Goal: Task Accomplishment & Management: Manage account settings

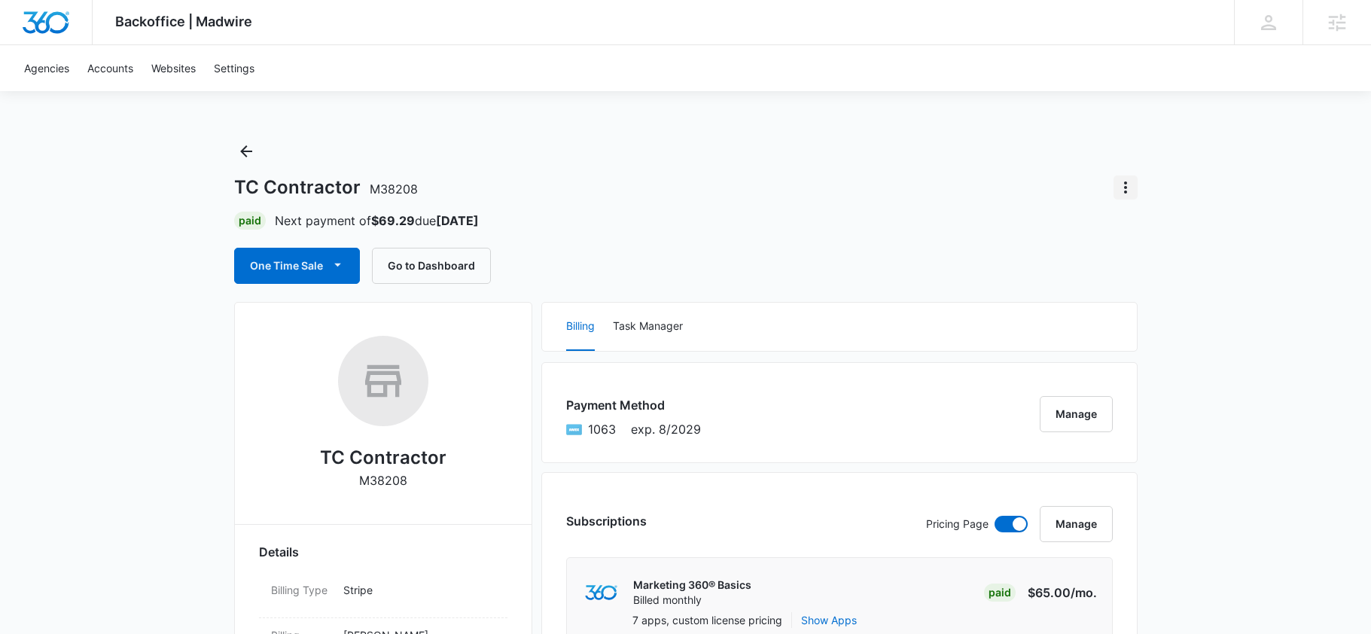
click at [1126, 190] on icon "Actions" at bounding box center [1126, 187] width 18 height 18
click at [1133, 273] on div "Close Account" at bounding box center [1170, 275] width 74 height 11
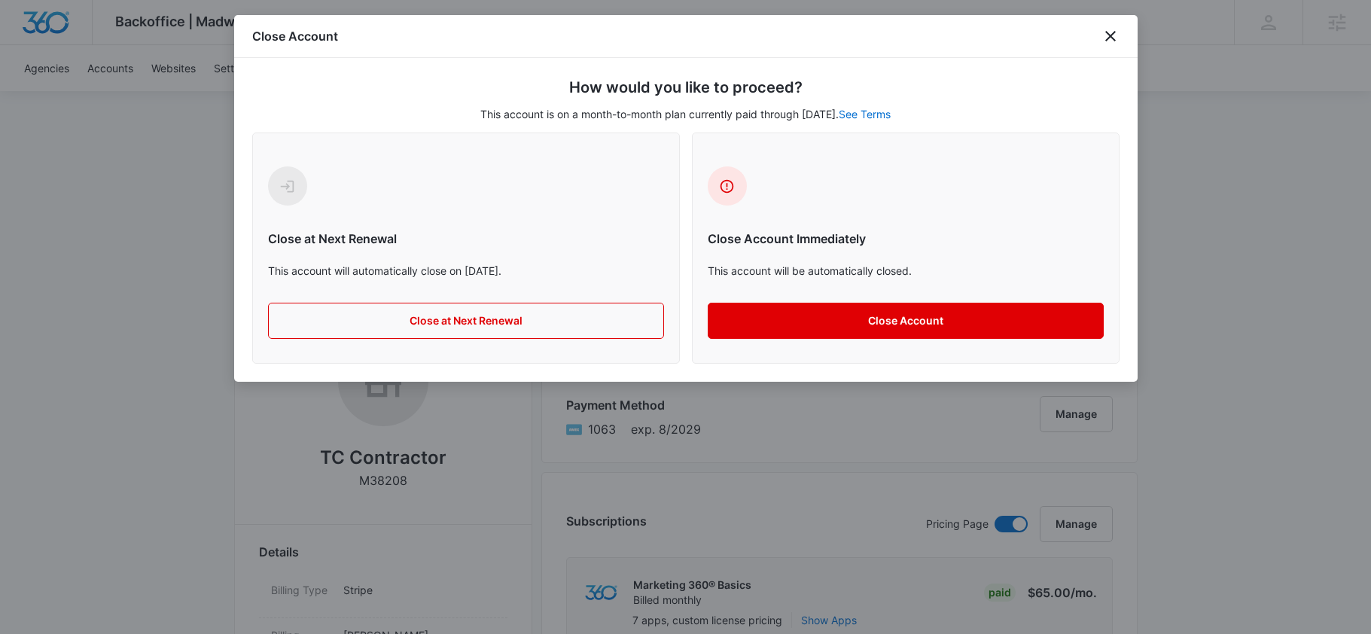
click at [849, 309] on button "Close Account" at bounding box center [906, 321] width 396 height 36
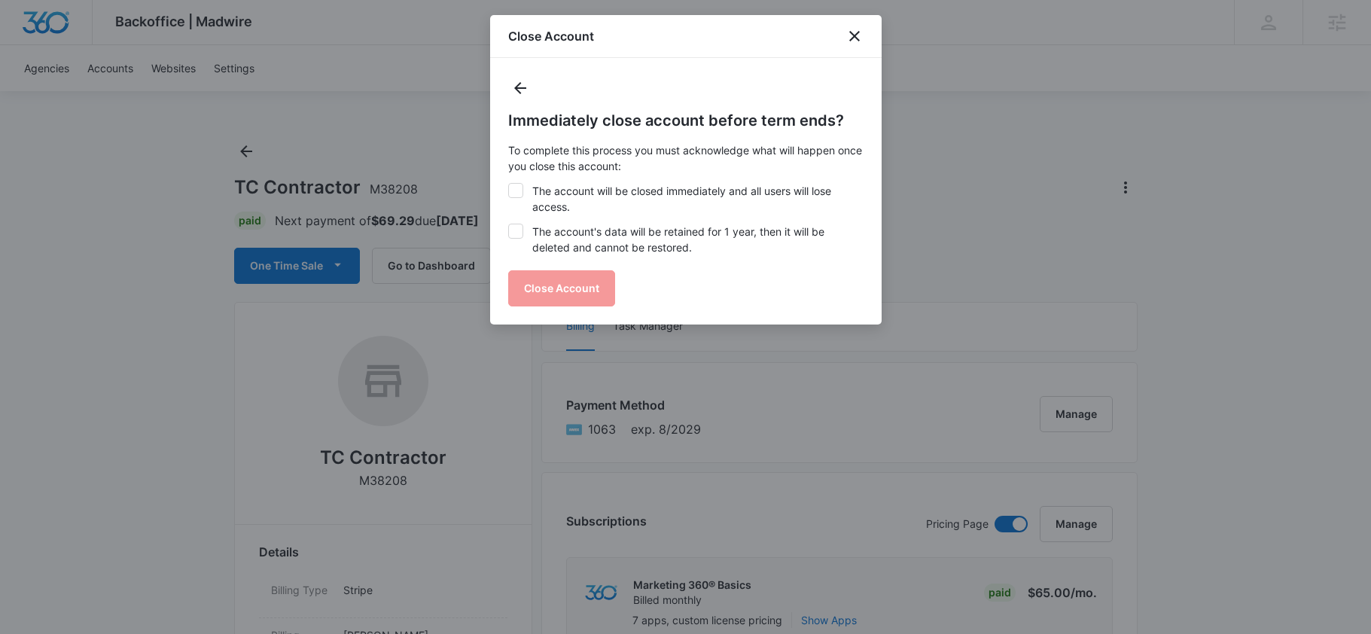
click at [633, 242] on label "The account's data will be retained for 1 year, then it will be deleted and can…" at bounding box center [685, 240] width 355 height 32
click at [509, 224] on input "The account's data will be retained for 1 year, then it will be deleted and can…" at bounding box center [508, 224] width 1 height 1
checkbox input "true"
click at [634, 202] on label "The account will be closed immediately and all users will lose access." at bounding box center [685, 199] width 355 height 32
click at [509, 184] on input "The account will be closed immediately and all users will lose access." at bounding box center [508, 183] width 1 height 1
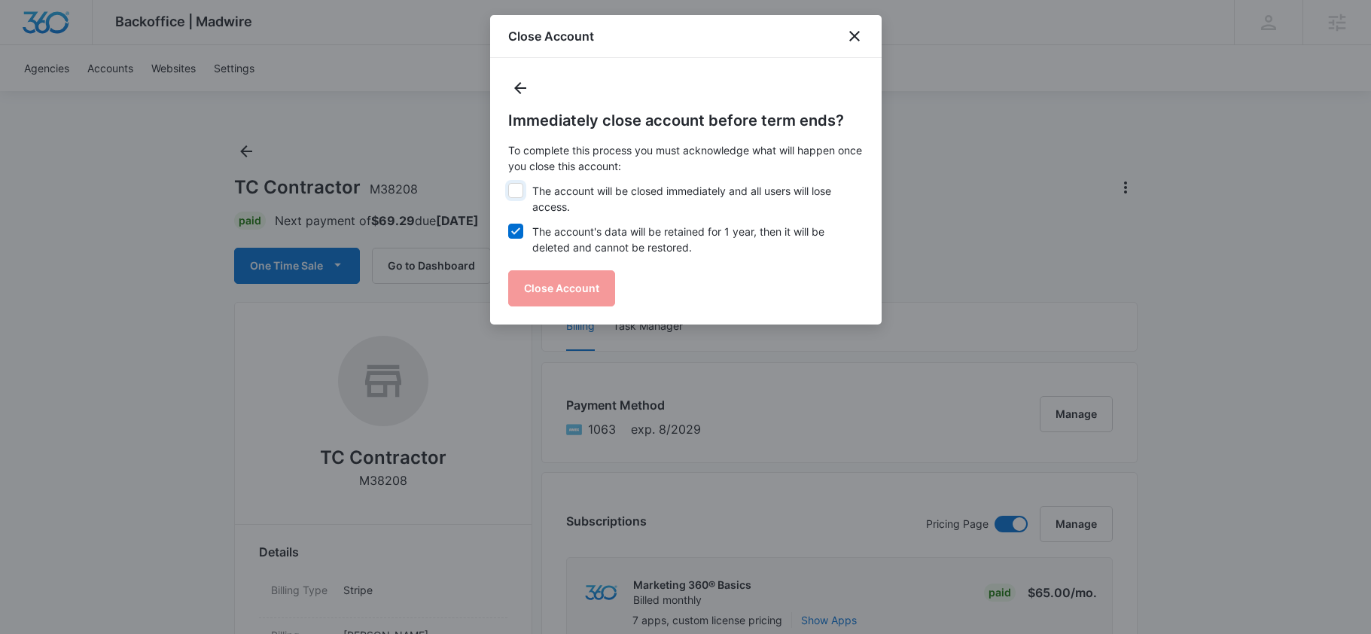
checkbox input "true"
click at [570, 279] on button "Close Account" at bounding box center [561, 288] width 107 height 36
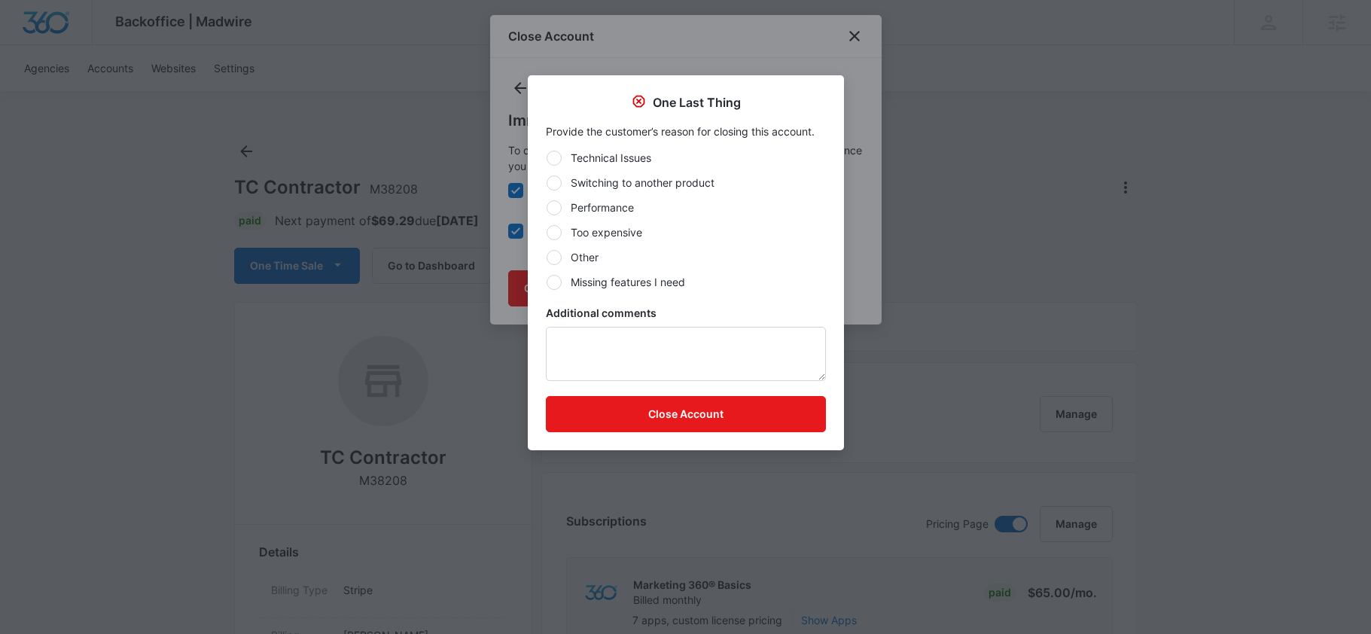
click at [606, 264] on label "Other" at bounding box center [686, 257] width 280 height 16
click at [547, 258] on input "Other" at bounding box center [546, 257] width 1 height 1
radio input "true"
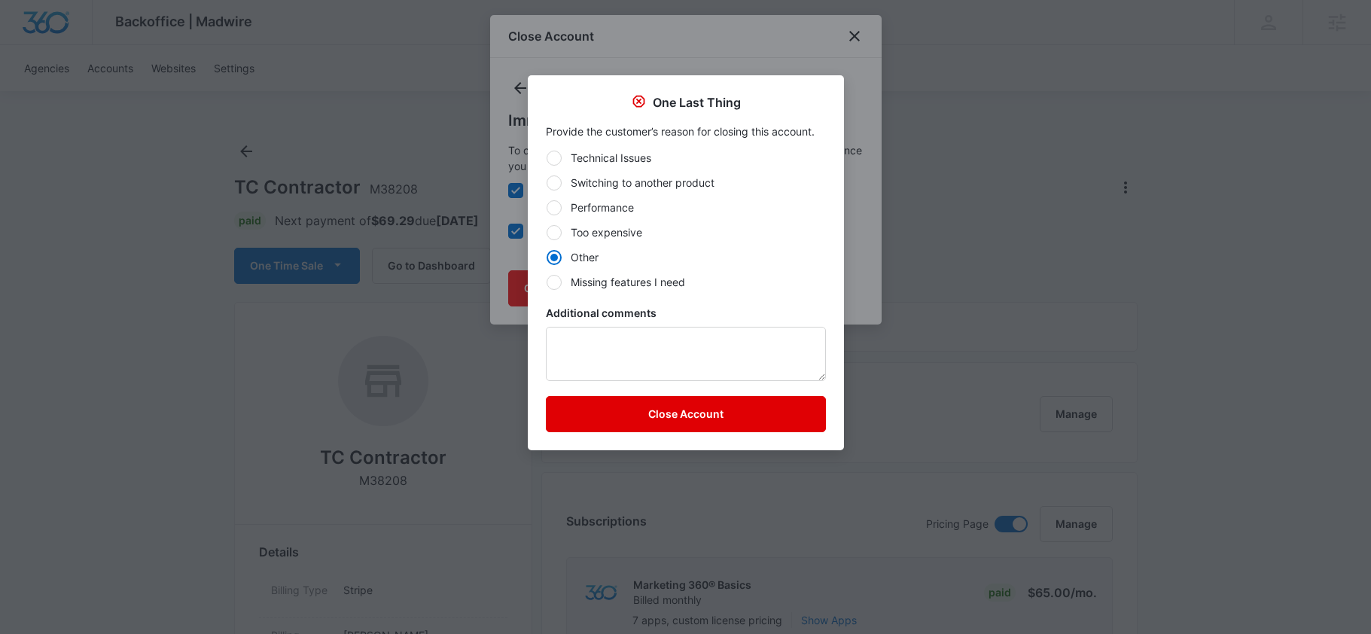
click at [644, 417] on button "Close Account" at bounding box center [686, 414] width 280 height 36
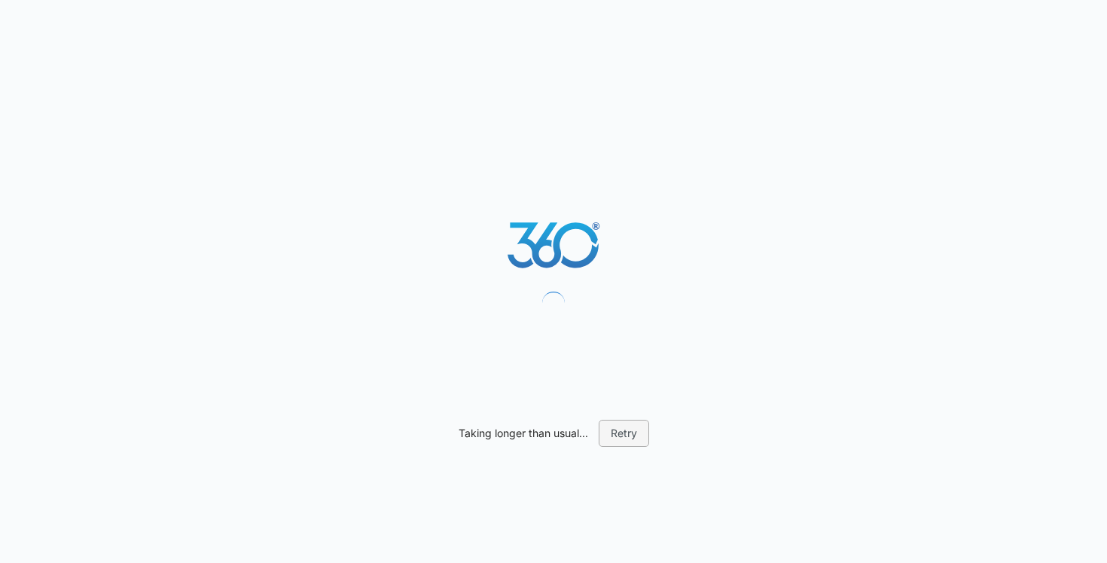
click at [622, 435] on button "Retry" at bounding box center [624, 432] width 50 height 27
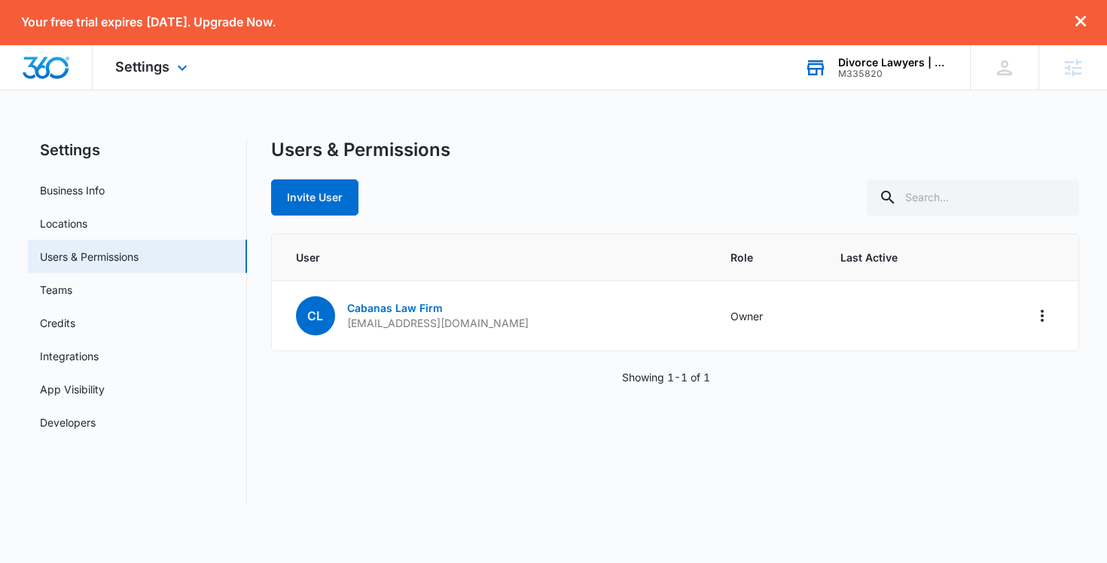
click at [838, 81] on div "Divorce Lawyers | Cabanas Law Firm M335820 Your Accounts View All" at bounding box center [876, 67] width 188 height 44
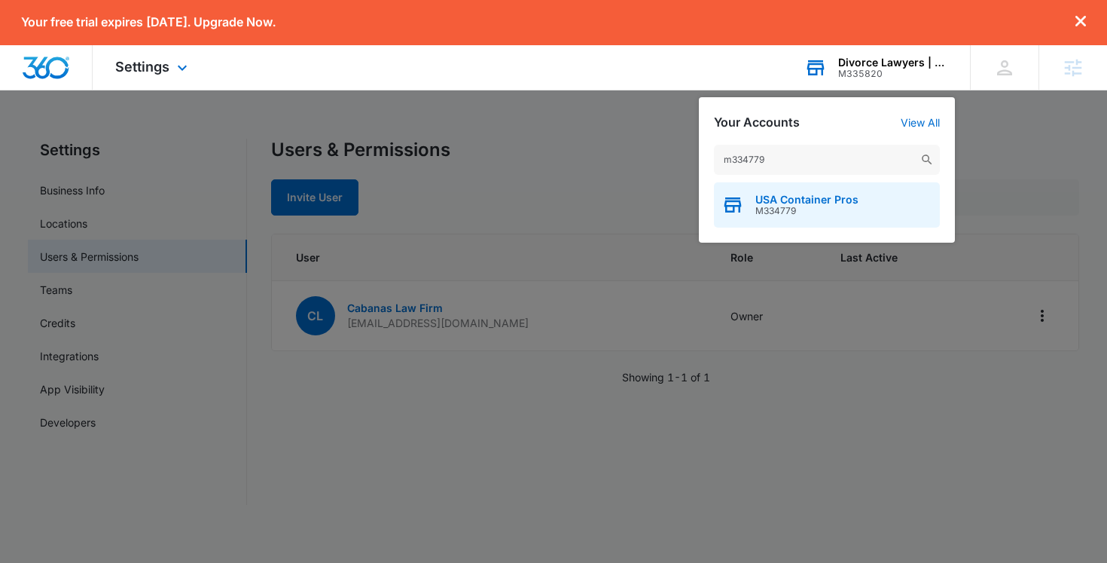
type input "m334779"
click at [743, 209] on icon "button" at bounding box center [732, 205] width 23 height 23
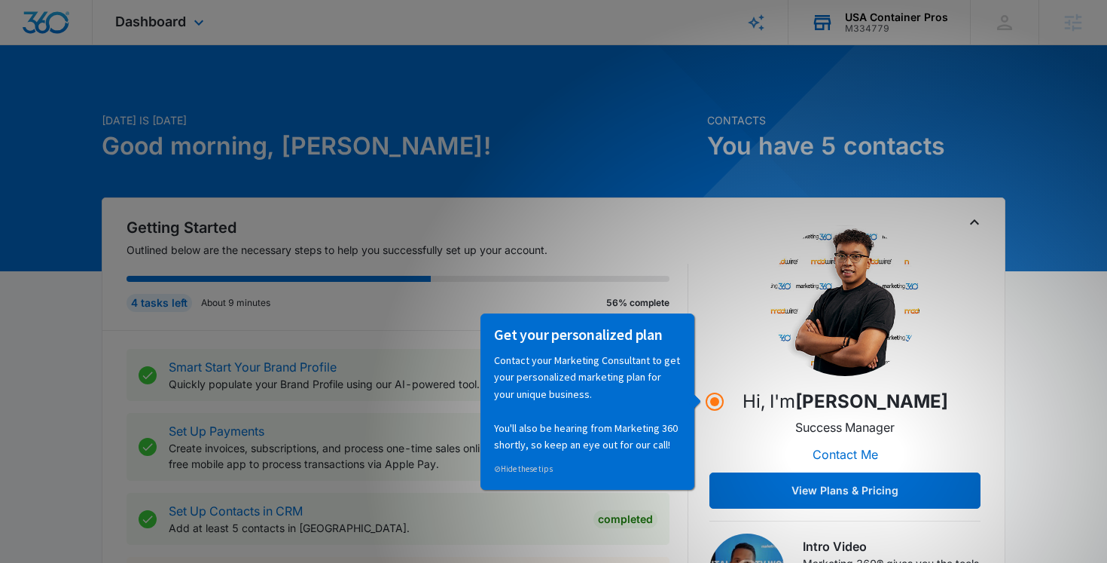
click at [578, 130] on h1 "Good morning, [PERSON_NAME]!" at bounding box center [400, 146] width 596 height 36
click at [177, 16] on span "Dashboard" at bounding box center [150, 22] width 71 height 16
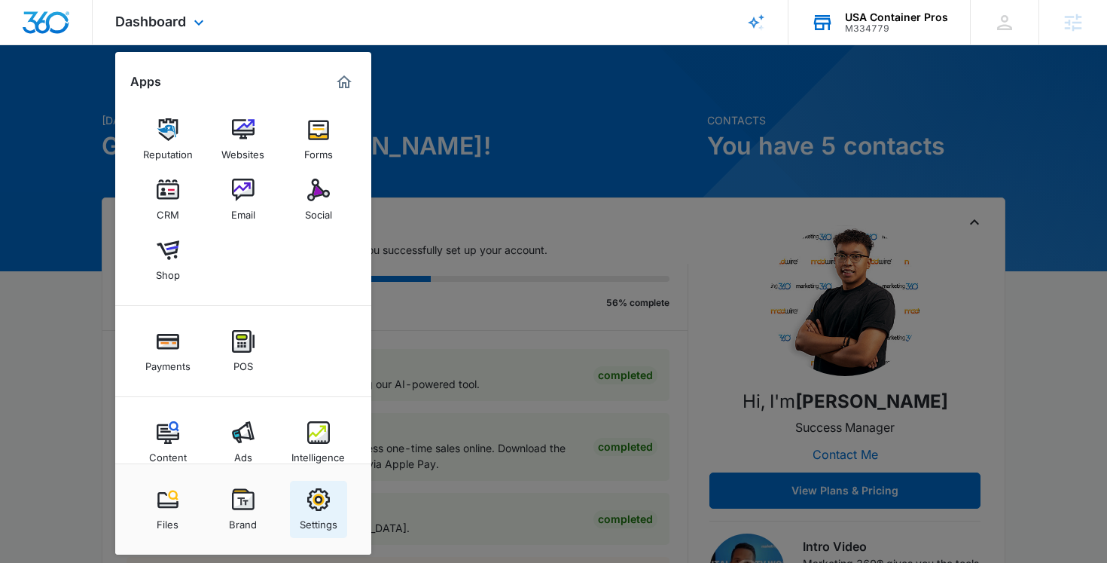
click at [318, 490] on img at bounding box center [318, 499] width 23 height 23
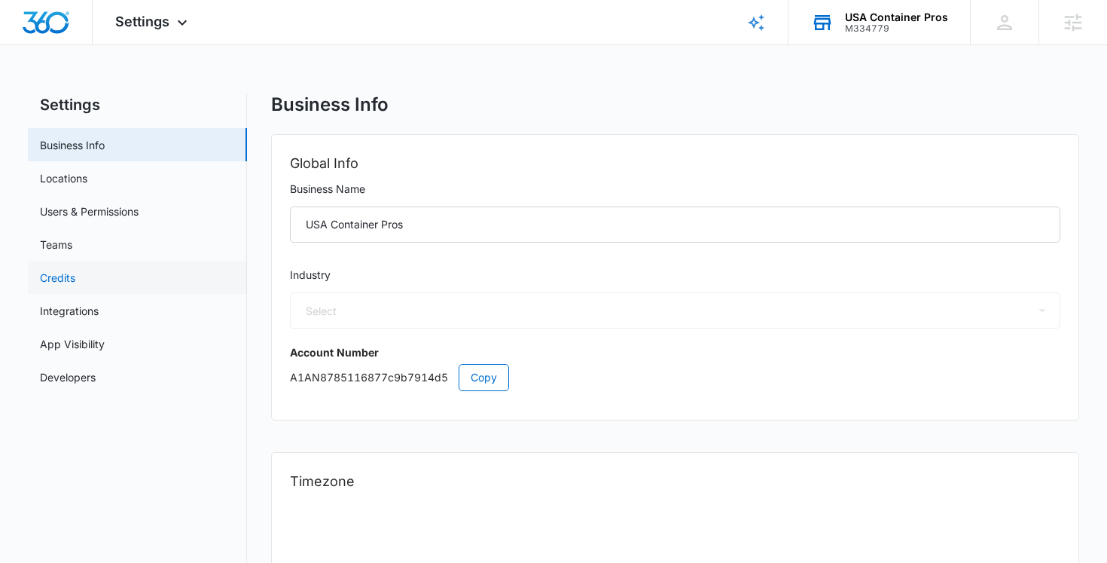
select select "52"
select select "US"
select select "America/Denver"
click at [487, 375] on span "Copy" at bounding box center [484, 377] width 26 height 17
click at [152, 35] on div "Settings Apps Reputation Websites Forms CRM Email Social Shop Payments POS Cont…" at bounding box center [153, 22] width 121 height 44
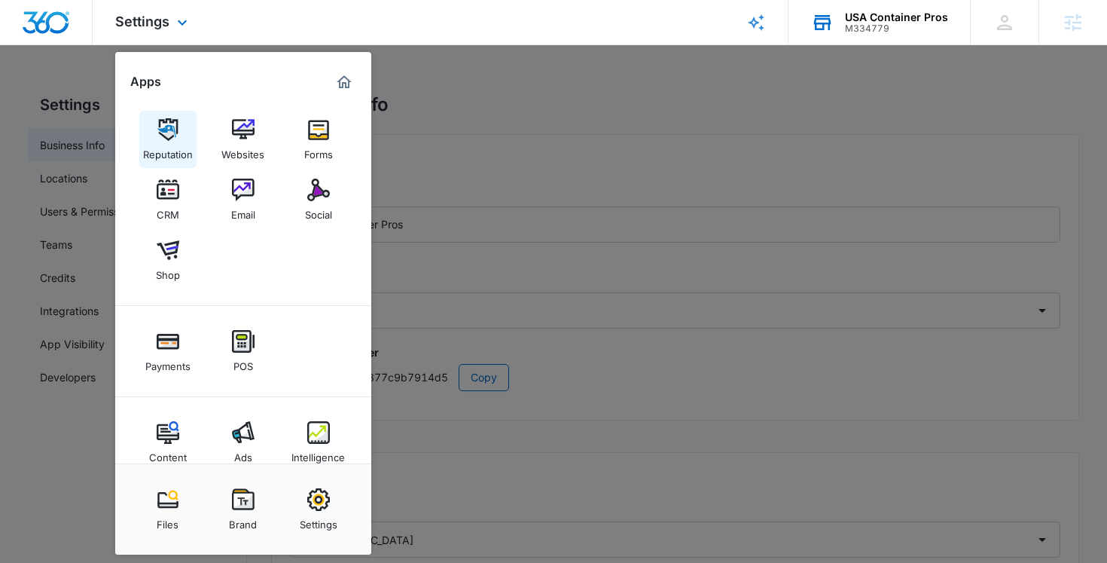
click at [172, 155] on div "Reputation" at bounding box center [168, 151] width 50 height 20
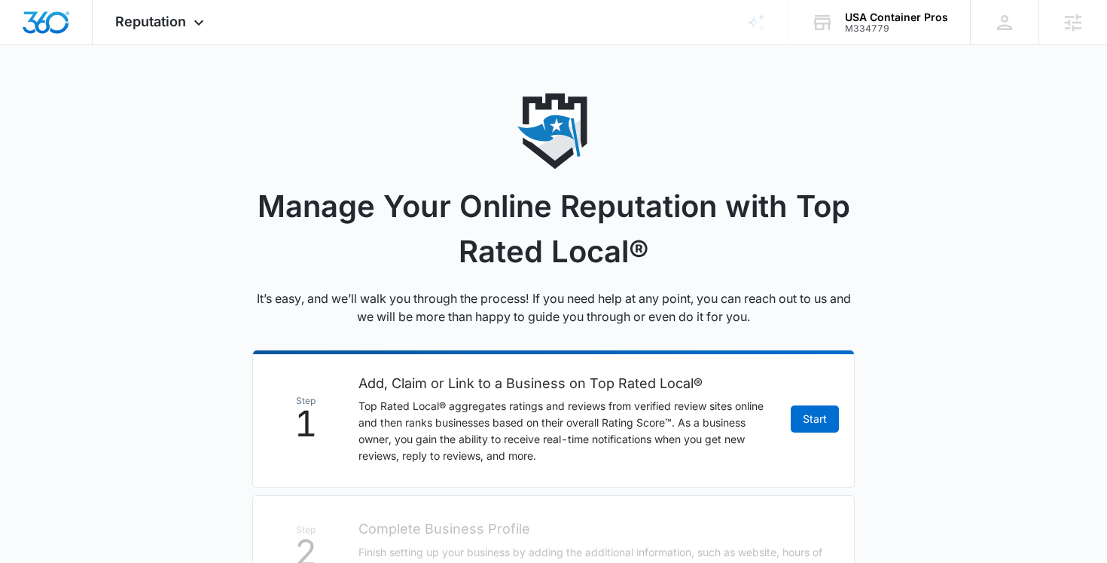
click at [911, 223] on main "Manage Your Online Reputation with Top Rated Local® It’s easy, and we’ll walk y…" at bounding box center [553, 508] width 1107 height 830
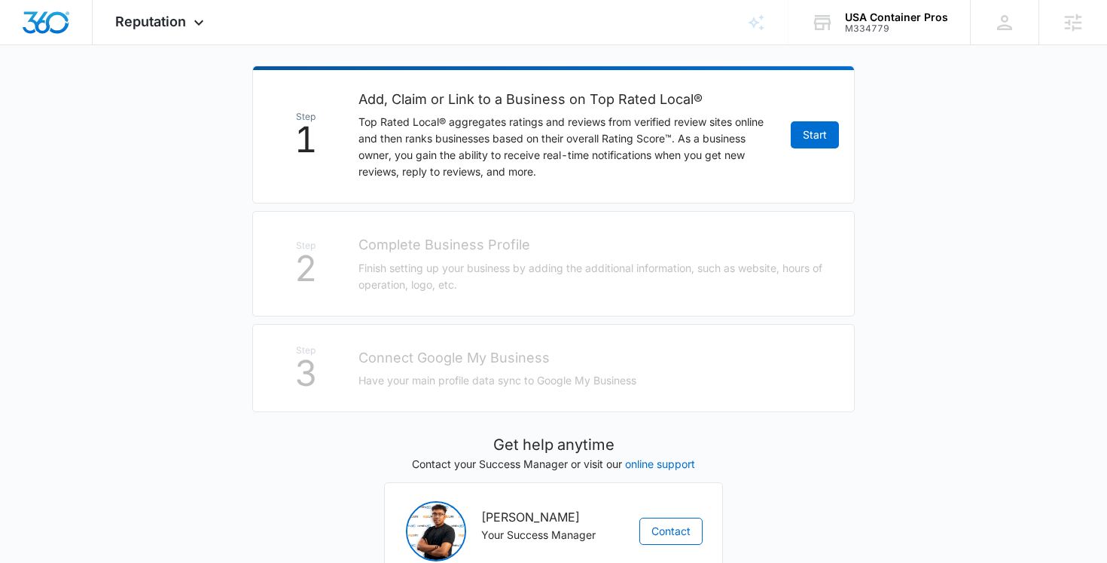
scroll to position [285, 0]
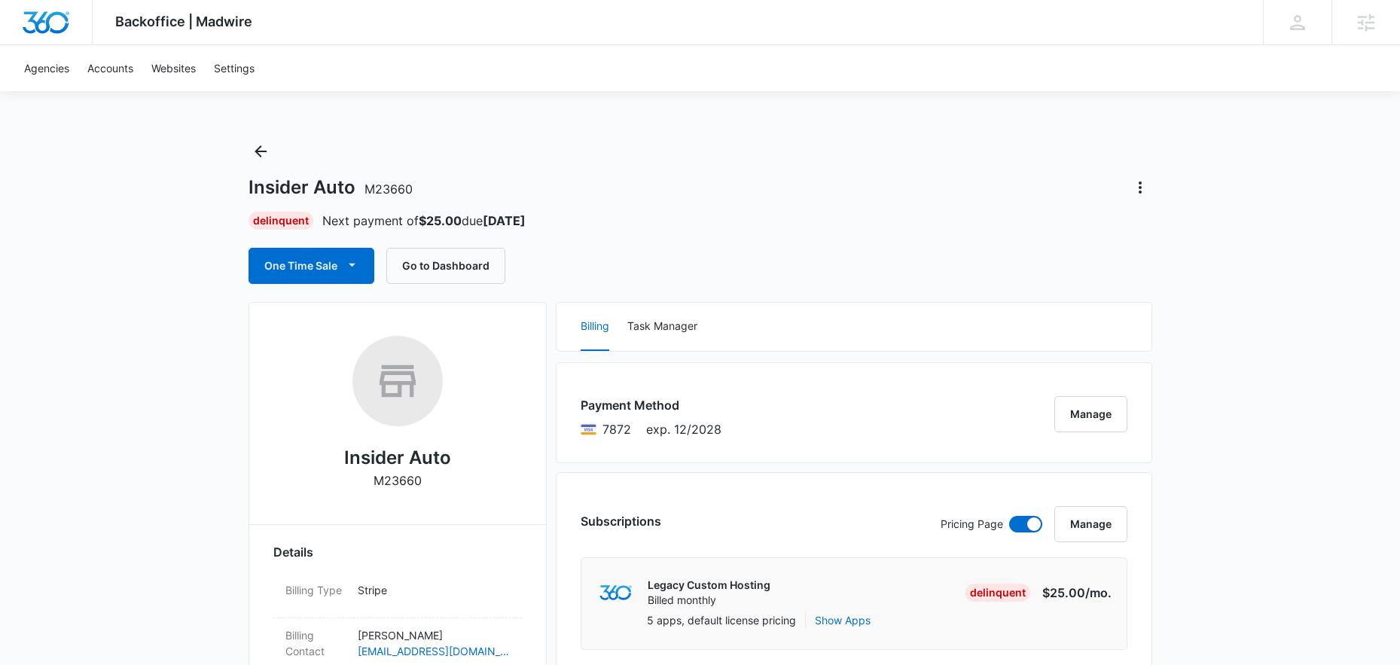
click at [587, 201] on div "Insider Auto M23660 Delinquent Next payment of $25.00 due Aug 25 One Time Sale …" at bounding box center [701, 211] width 904 height 145
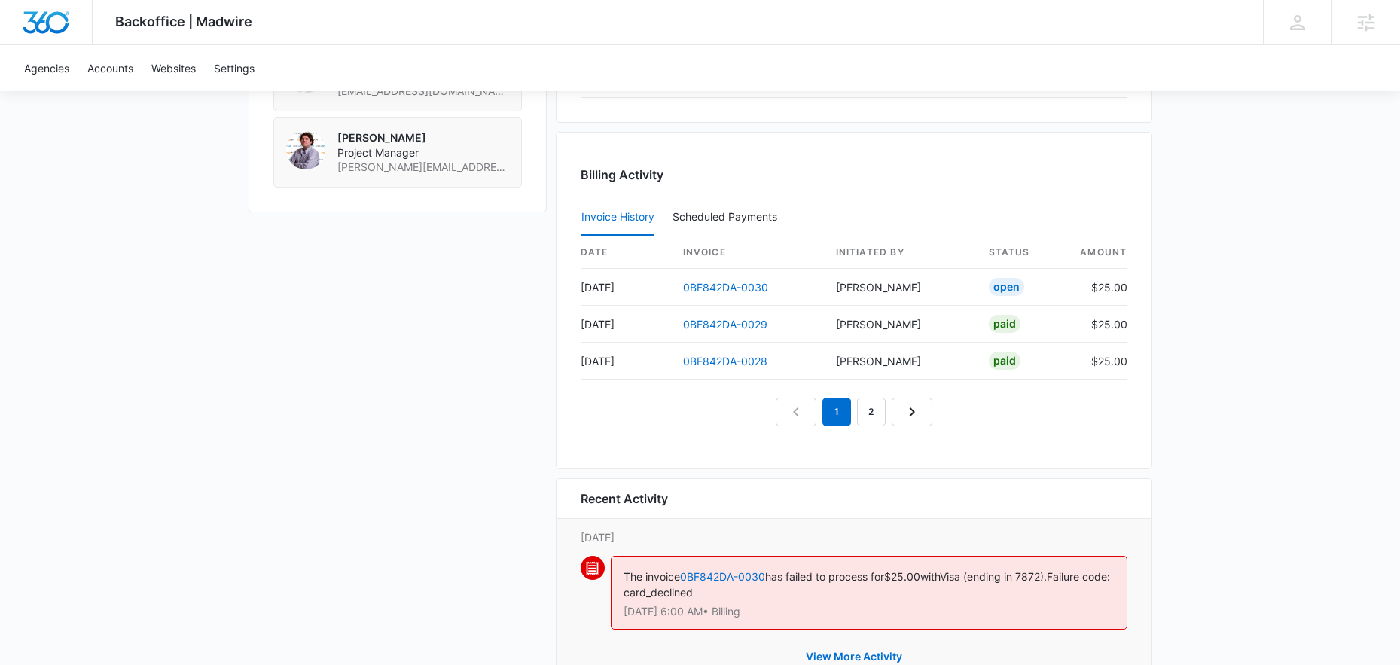
scroll to position [1498, 0]
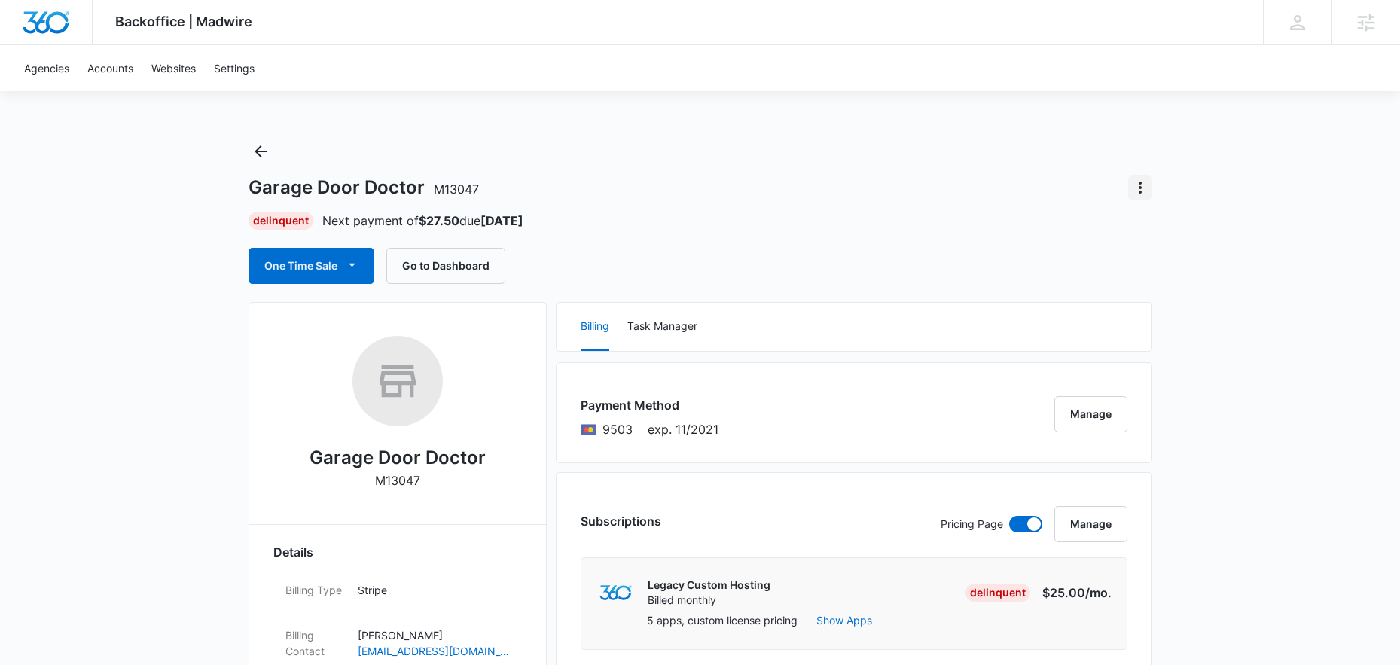
click at [1138, 193] on icon "Actions" at bounding box center [1140, 187] width 18 height 18
click at [1144, 283] on button "Close Account" at bounding box center [1193, 275] width 128 height 23
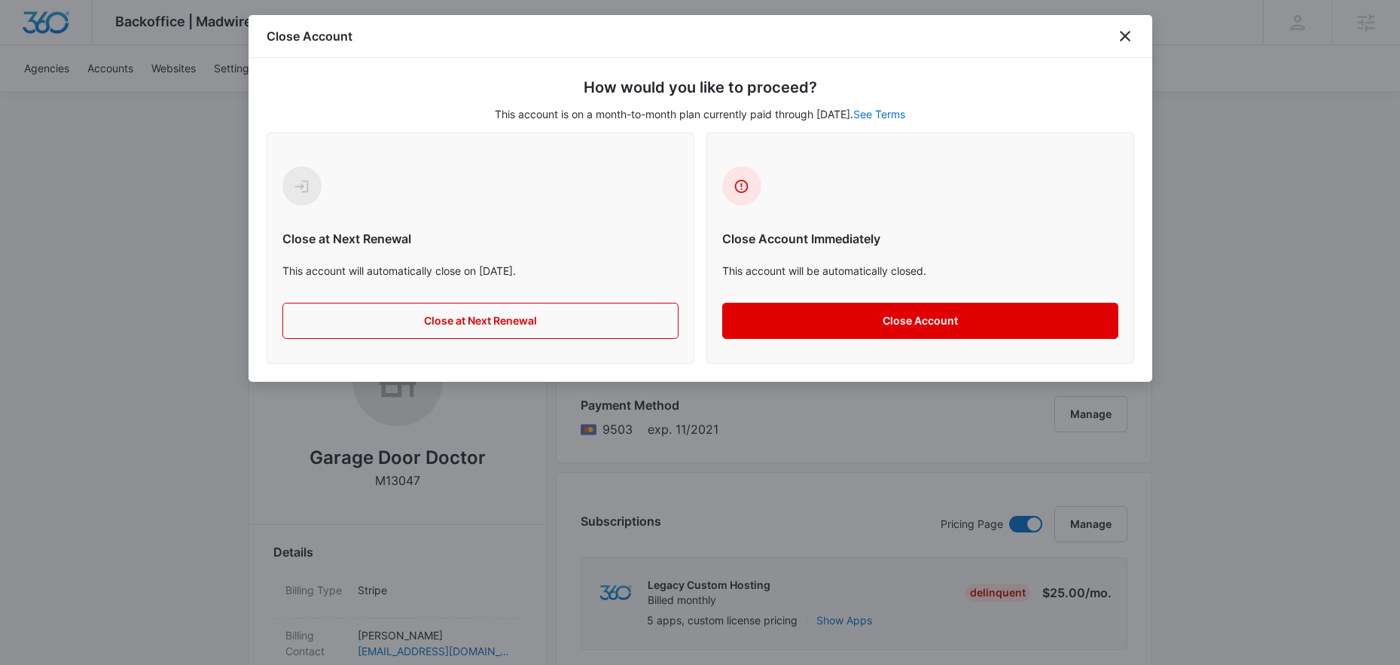
click at [883, 327] on button "Close Account" at bounding box center [920, 321] width 396 height 36
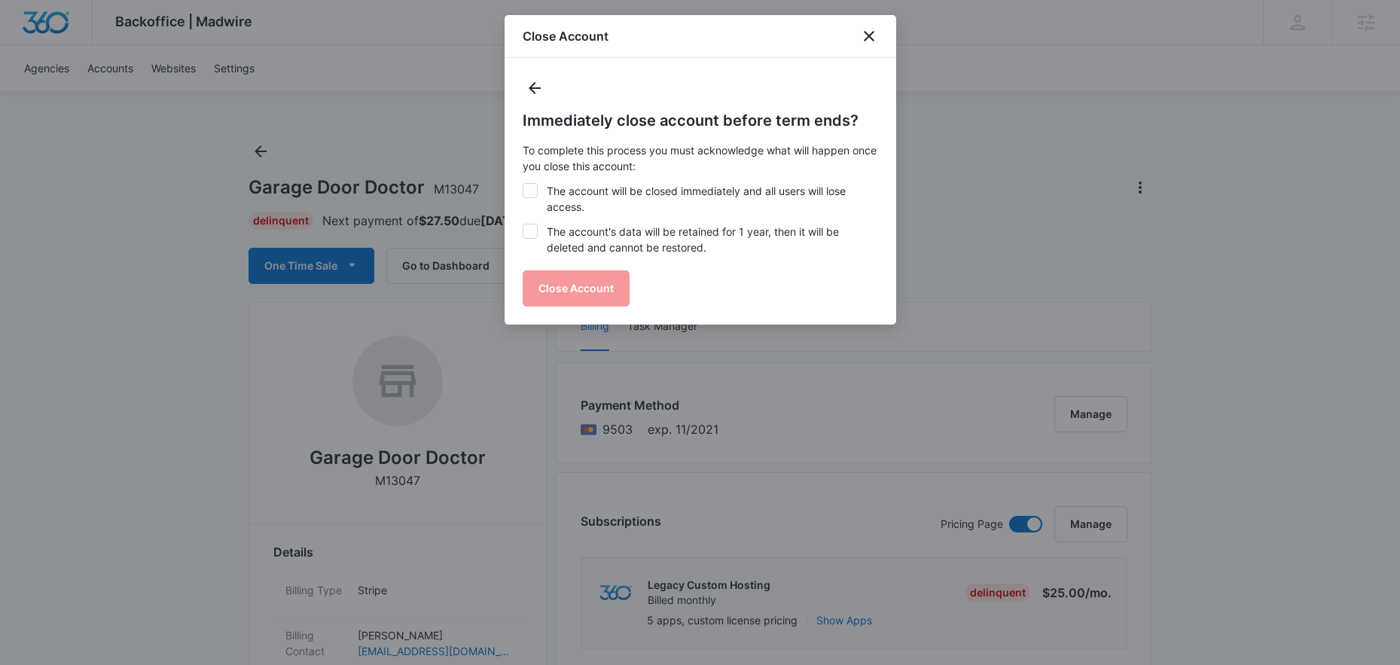
click at [574, 235] on label "The account's data will be retained for 1 year, then it will be deleted and can…" at bounding box center [700, 240] width 355 height 32
click at [523, 224] on input "The account's data will be retained for 1 year, then it will be deleted and can…" at bounding box center [523, 224] width 1 height 1
checkbox input "true"
click at [581, 195] on label "The account will be closed immediately and all users will lose access." at bounding box center [700, 199] width 355 height 32
click at [523, 184] on input "The account will be closed immediately and all users will lose access." at bounding box center [523, 183] width 1 height 1
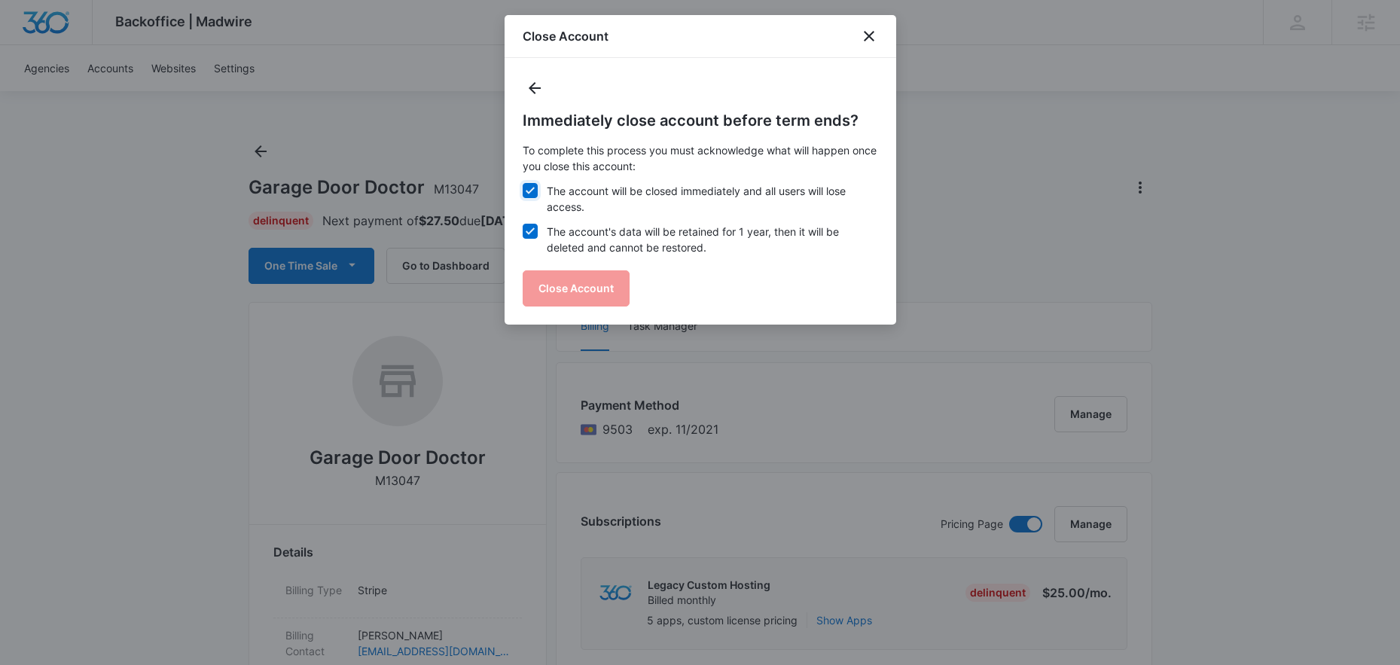
checkbox input "true"
click at [579, 281] on button "Close Account" at bounding box center [576, 288] width 107 height 36
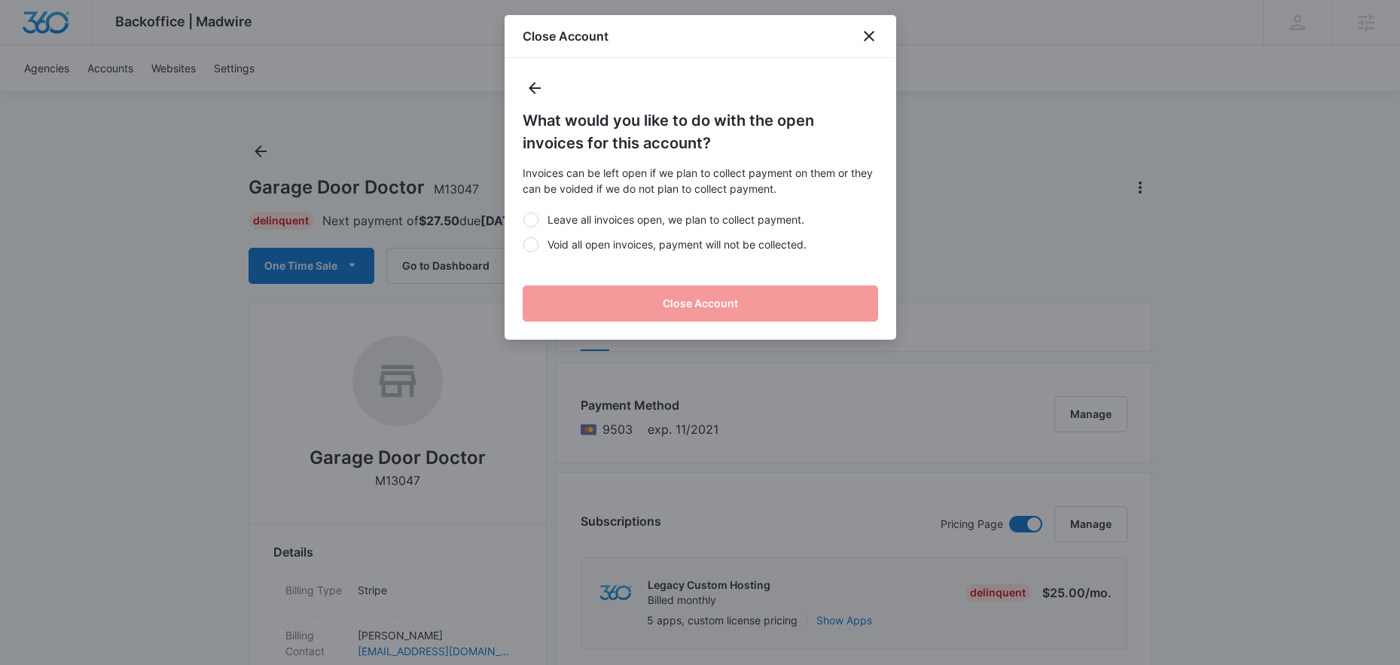
click at [655, 245] on label "Void all open invoices, payment will not be collected." at bounding box center [700, 244] width 355 height 16
click at [523, 245] on input "Void all open invoices, payment will not be collected." at bounding box center [523, 244] width 1 height 1
radio input "true"
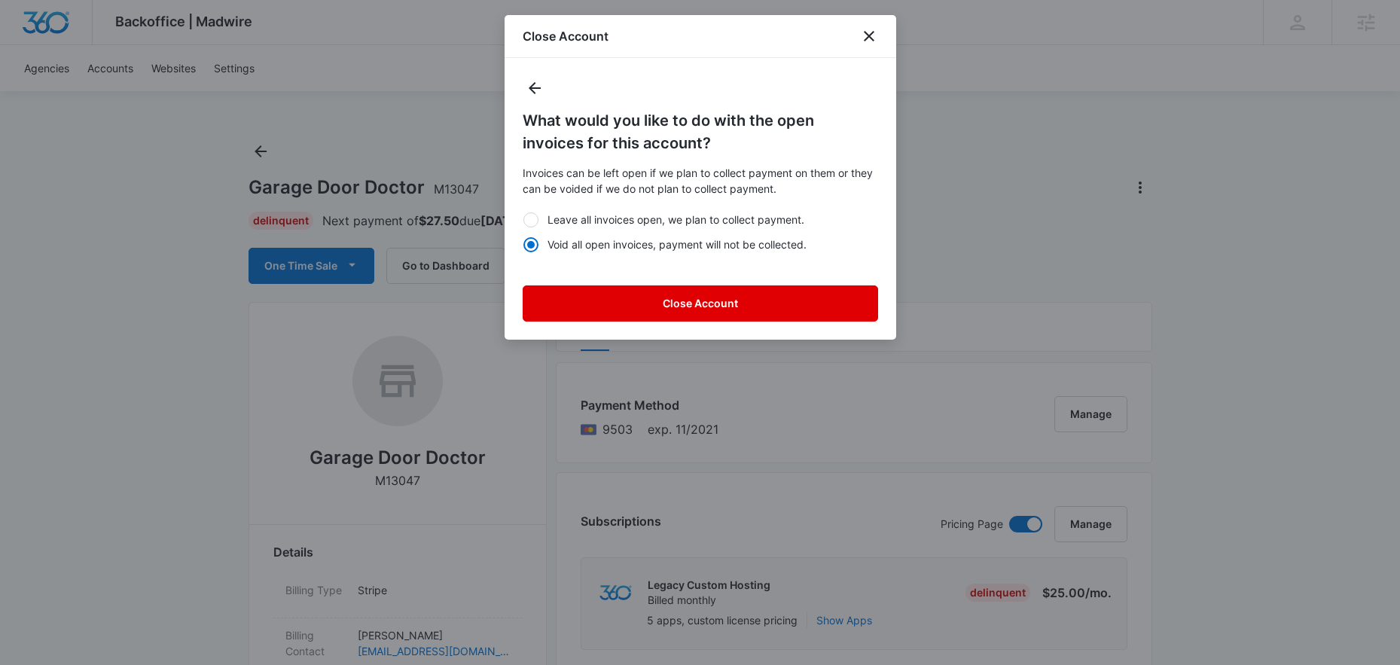
click at [674, 302] on button "Close Account" at bounding box center [700, 303] width 355 height 36
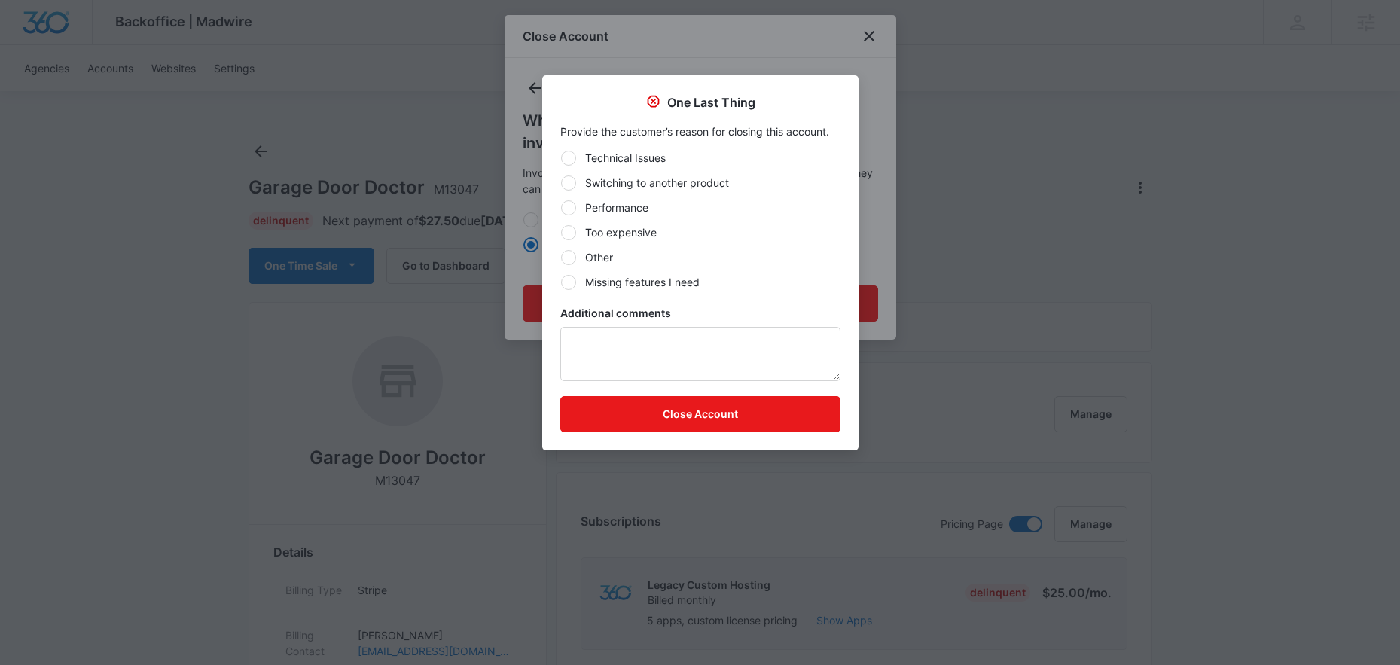
click at [604, 252] on label "Other" at bounding box center [700, 257] width 280 height 16
click at [561, 257] on input "Other" at bounding box center [560, 257] width 1 height 1
radio input "true"
click at [654, 355] on textarea "Additional comments" at bounding box center [700, 354] width 280 height 54
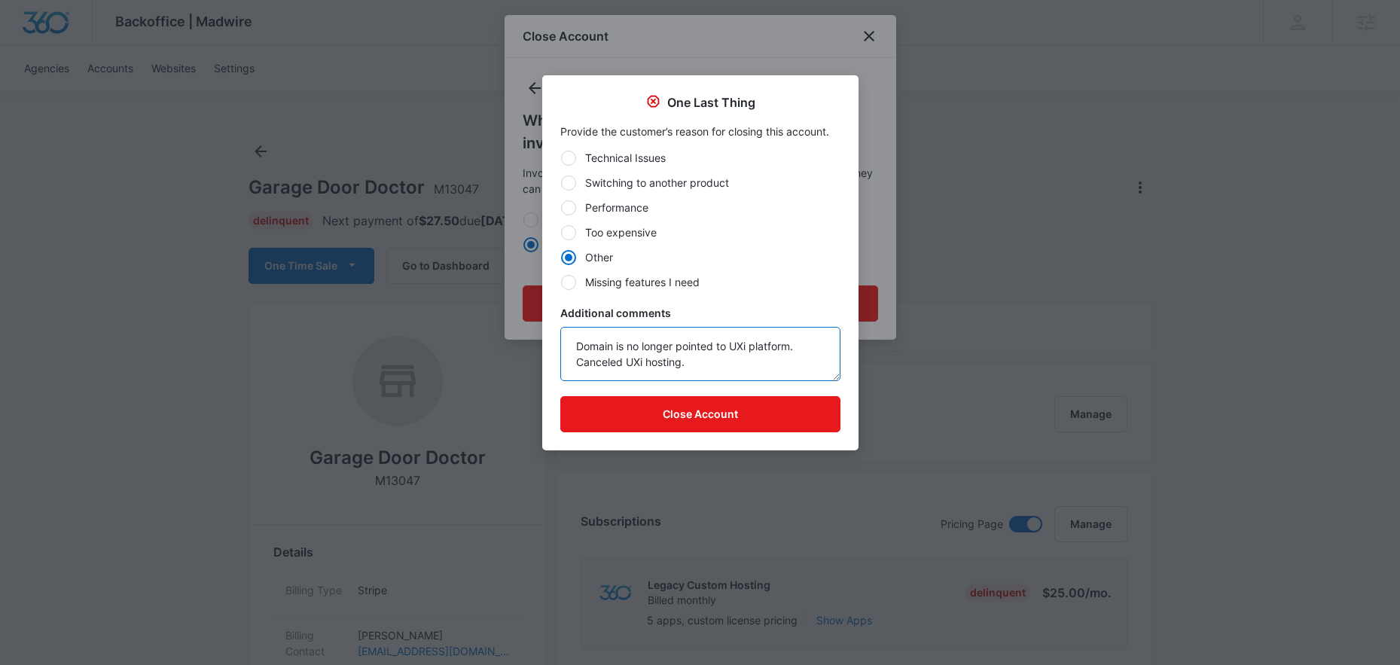
drag, startPoint x: 621, startPoint y: 365, endPoint x: 612, endPoint y: 366, distance: 8.3
click at [612, 366] on textarea "Domain is no longer pointed to UXi platform. Canceled UXi hosting." at bounding box center [700, 354] width 280 height 54
click at [612, 366] on textarea "Domain is no longer pointed to UXi platform. Canceli UXi hosting." at bounding box center [700, 354] width 280 height 54
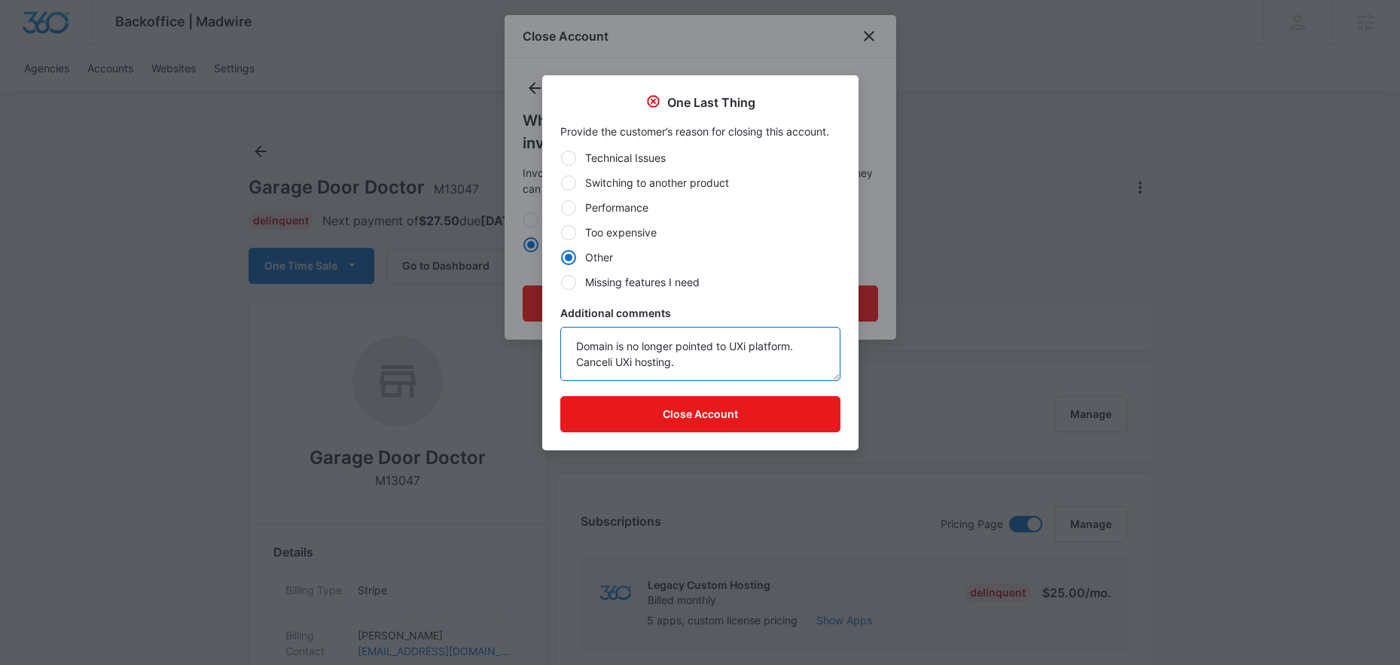
click at [612, 366] on textarea "Domain is no longer pointed to UXi platform. Canceli UXi hosting." at bounding box center [700, 354] width 280 height 54
drag, startPoint x: 697, startPoint y: 364, endPoint x: 612, endPoint y: 364, distance: 84.3
click at [612, 364] on textarea "Domain is no longer pointed to UXi platform. Canceli UXi hosting." at bounding box center [700, 354] width 280 height 54
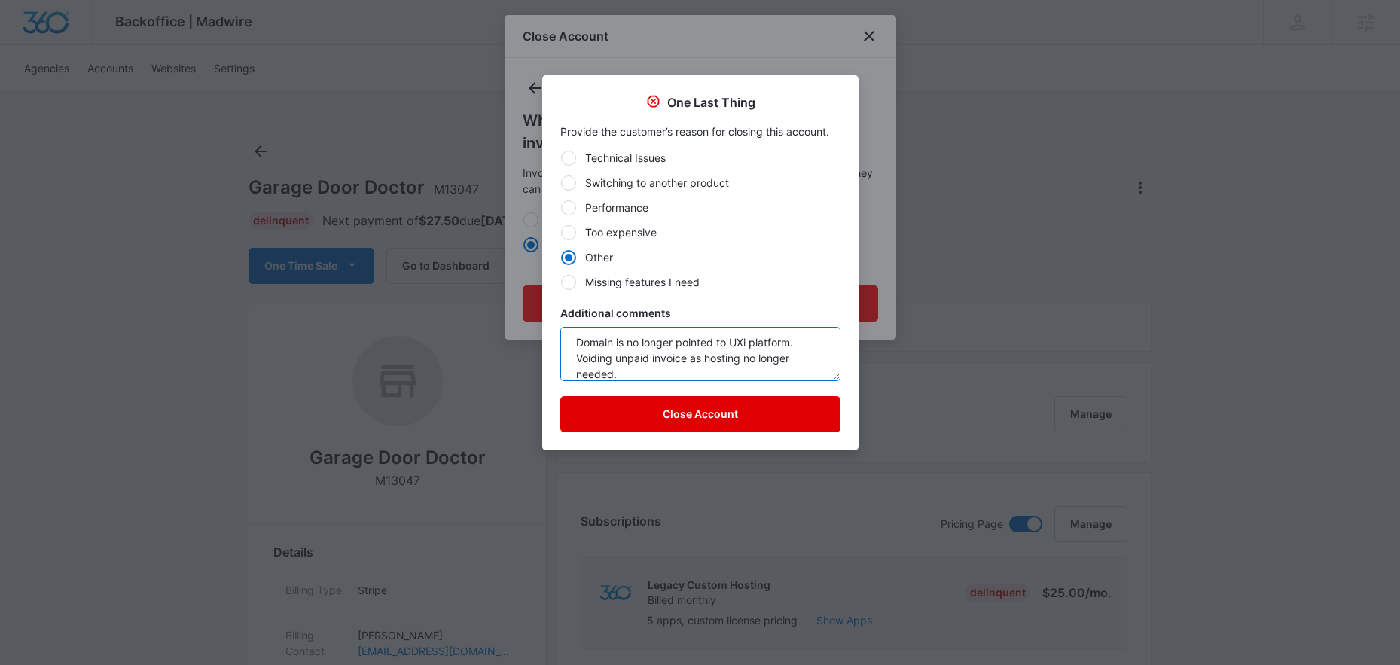
type textarea "Domain is no longer pointed to UXi platform. Voiding unpaid invoice as hosting …"
click at [612, 419] on button "Close Account" at bounding box center [700, 414] width 280 height 36
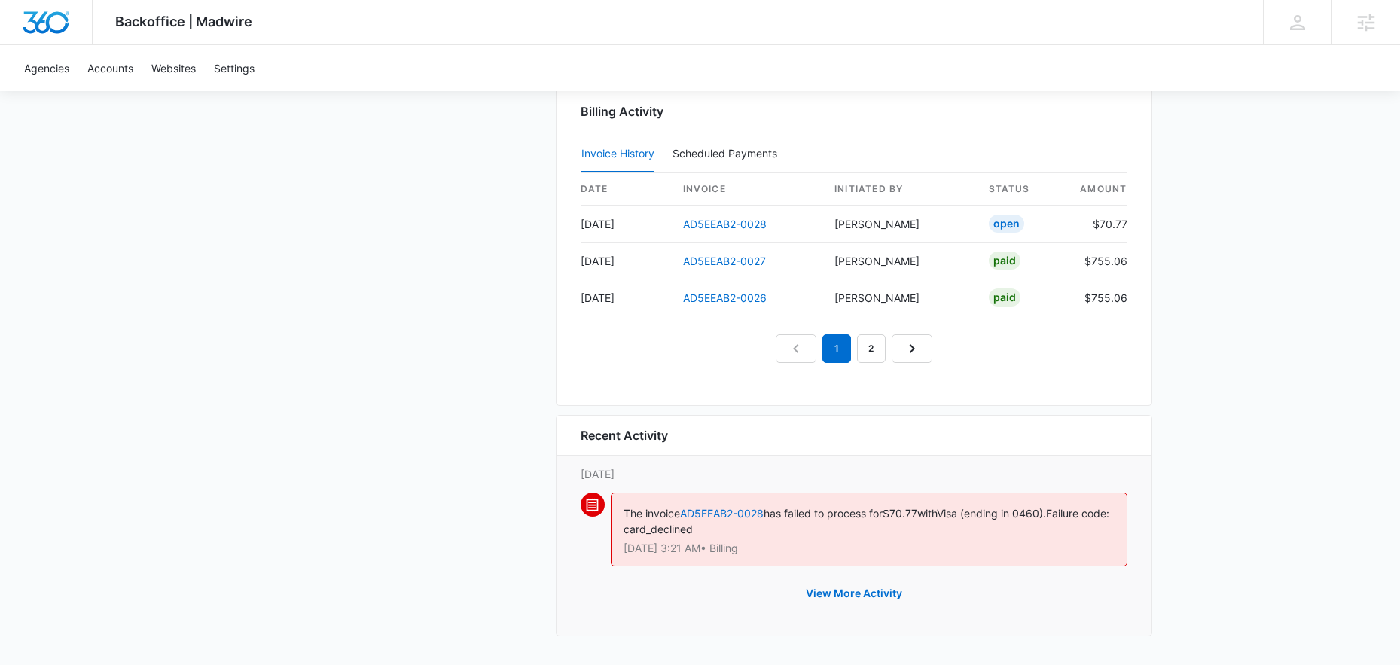
scroll to position [1551, 0]
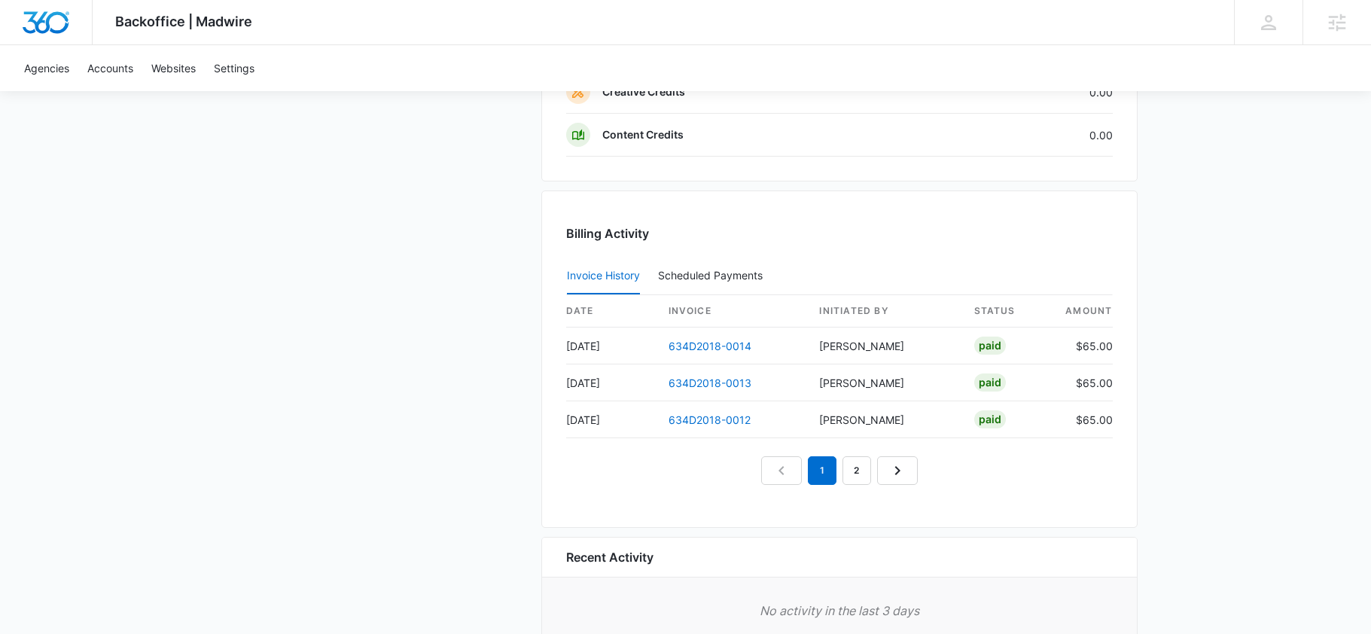
scroll to position [1430, 0]
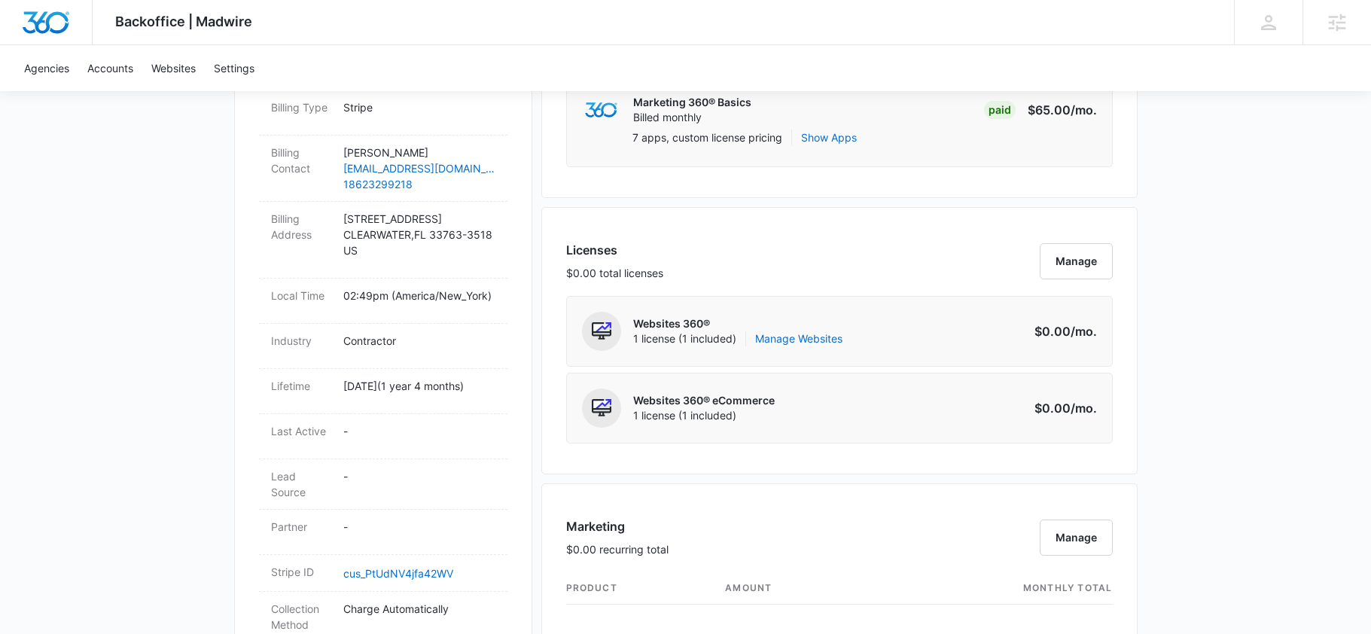
scroll to position [0, 0]
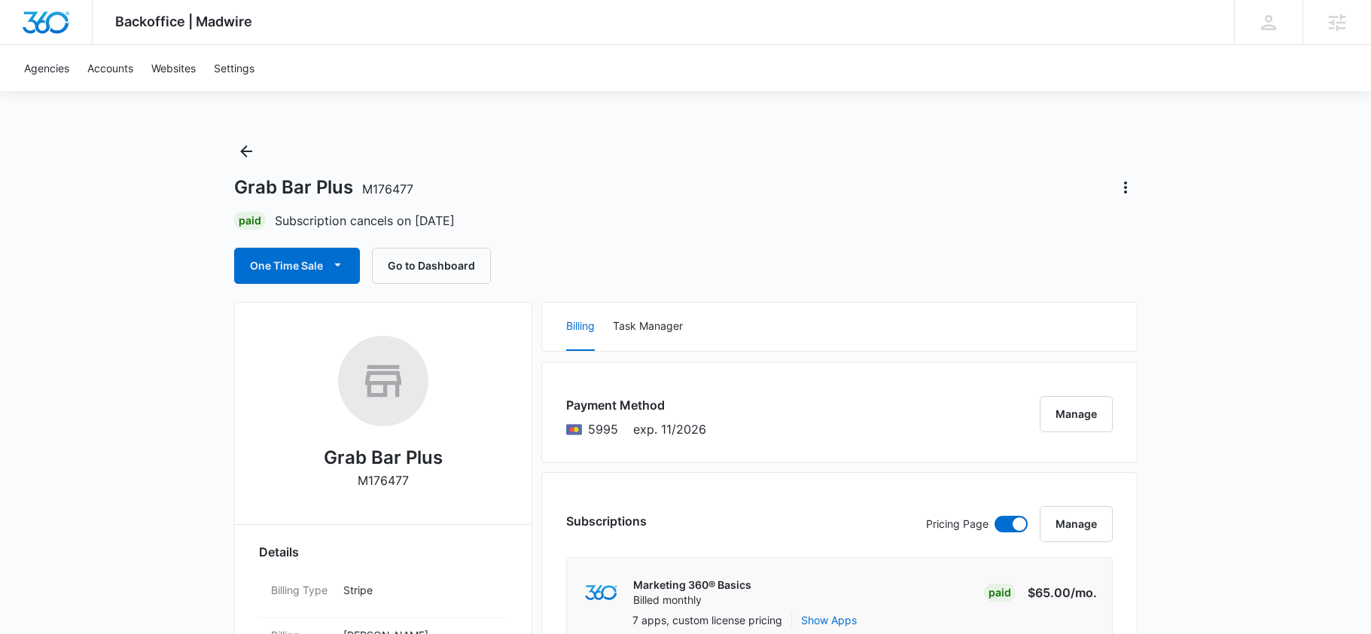
click at [639, 228] on div "Paid Subscription cancels on Aug 19" at bounding box center [686, 221] width 904 height 18
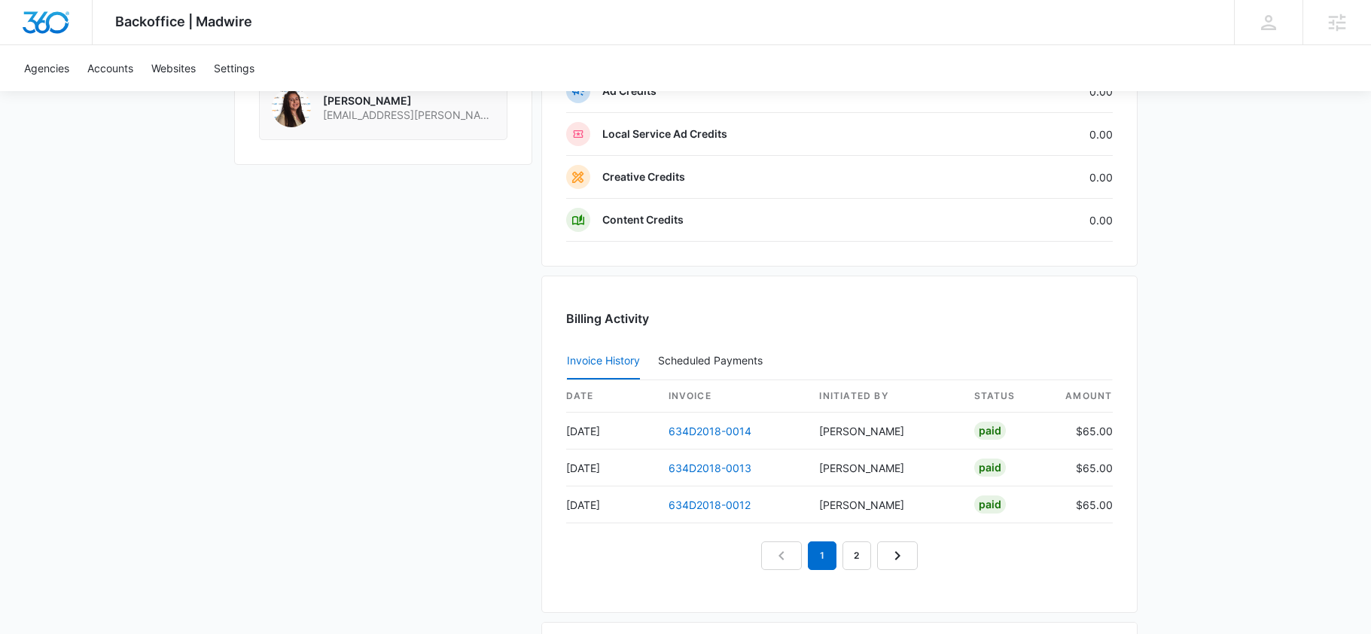
scroll to position [1515, 0]
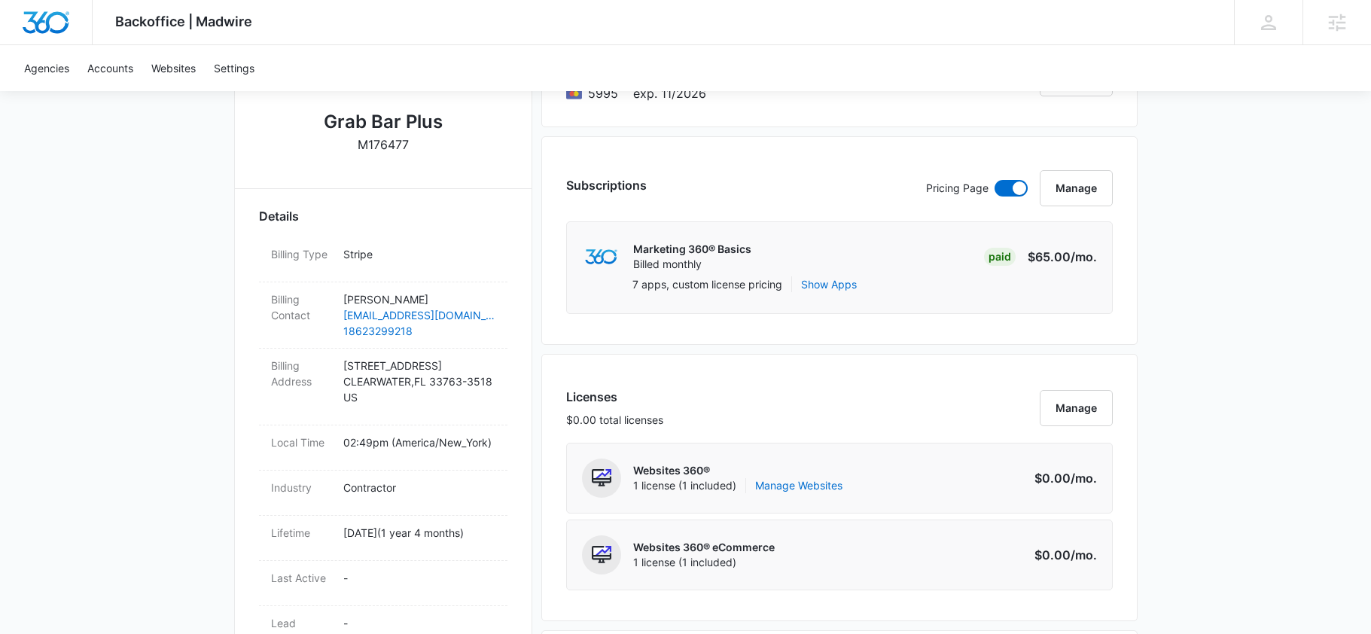
scroll to position [0, 0]
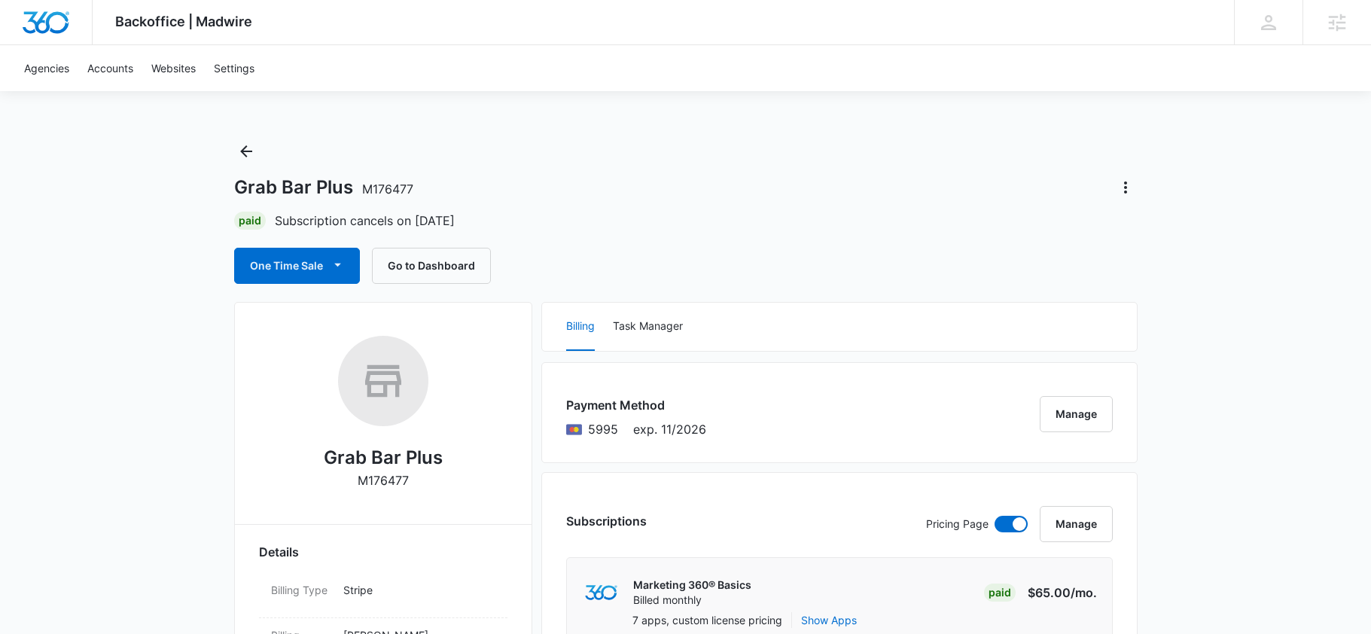
click at [587, 213] on div "Paid Subscription cancels on Aug 19" at bounding box center [686, 221] width 904 height 18
click at [1127, 188] on icon "Actions" at bounding box center [1126, 187] width 18 height 18
click at [929, 249] on div "One Time Sale Go to Dashboard" at bounding box center [686, 266] width 904 height 36
click at [810, 251] on div "One Time Sale Go to Dashboard" at bounding box center [686, 266] width 904 height 36
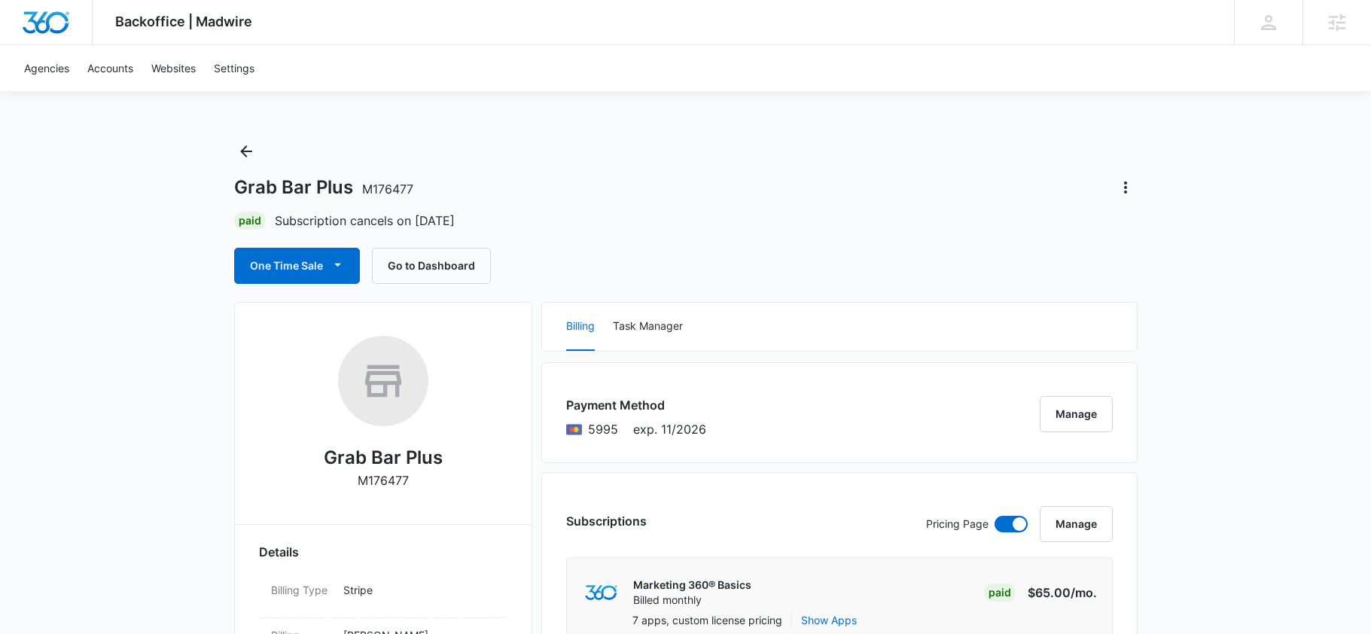
click at [795, 261] on div "One Time Sale Go to Dashboard" at bounding box center [686, 266] width 904 height 36
click at [743, 257] on div "One Time Sale Go to Dashboard" at bounding box center [686, 266] width 904 height 36
